Goal: Task Accomplishment & Management: Manage account settings

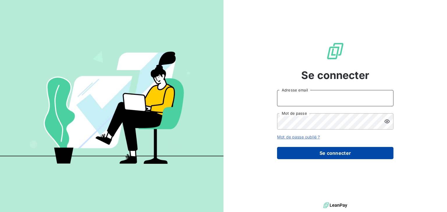
type input "[EMAIL_ADDRESS][DOMAIN_NAME]"
click at [338, 156] on button "Se connecter" at bounding box center [335, 153] width 116 height 12
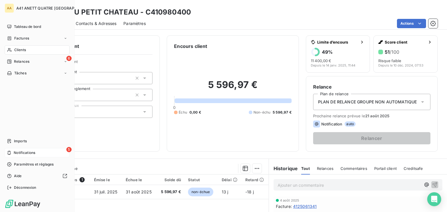
click at [26, 150] on div "5 Notifications" at bounding box center [37, 152] width 65 height 9
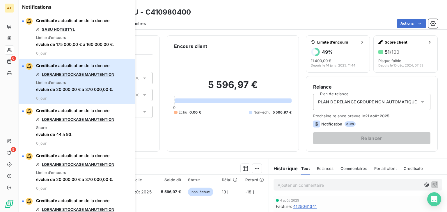
click at [105, 67] on span "actualisation de la donnée" at bounding box center [83, 65] width 51 height 5
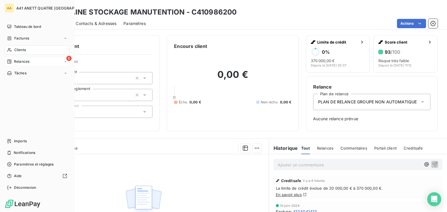
click at [21, 64] on span "Relances" at bounding box center [21, 61] width 15 height 5
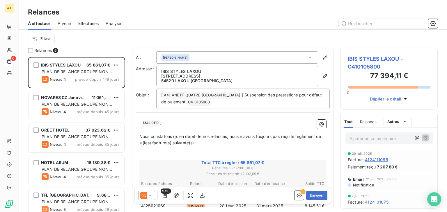
click at [65, 24] on span "À venir" at bounding box center [65, 24] width 14 height 6
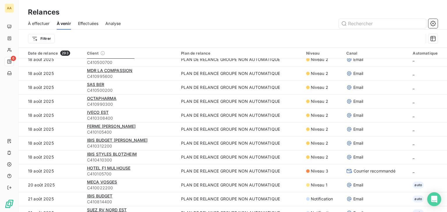
scroll to position [378, 0]
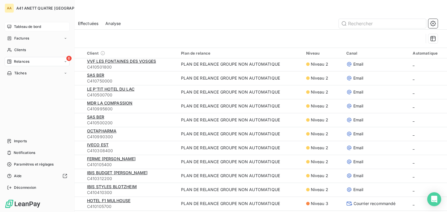
click at [22, 28] on span "Tableau de bord" at bounding box center [27, 26] width 27 height 5
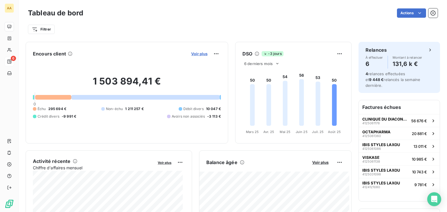
click at [199, 54] on span "Voir plus" at bounding box center [199, 53] width 16 height 5
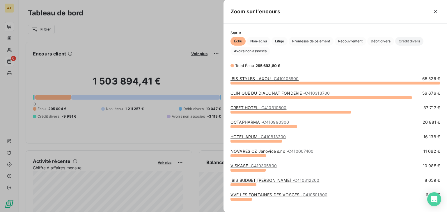
scroll to position [125, 219]
click at [406, 43] on span "Crédit divers" at bounding box center [409, 41] width 28 height 9
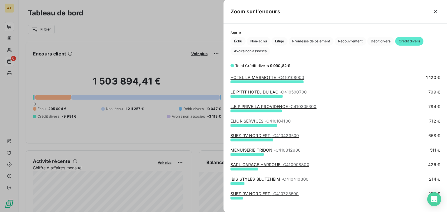
scroll to position [0, 0]
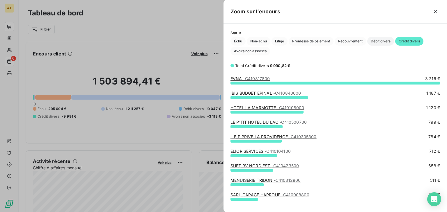
click at [375, 40] on span "Débit divers" at bounding box center [380, 41] width 27 height 9
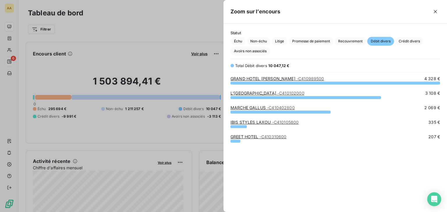
scroll to position [125, 219]
click at [185, 17] on div at bounding box center [223, 106] width 447 height 212
